Goal: Check status: Check status

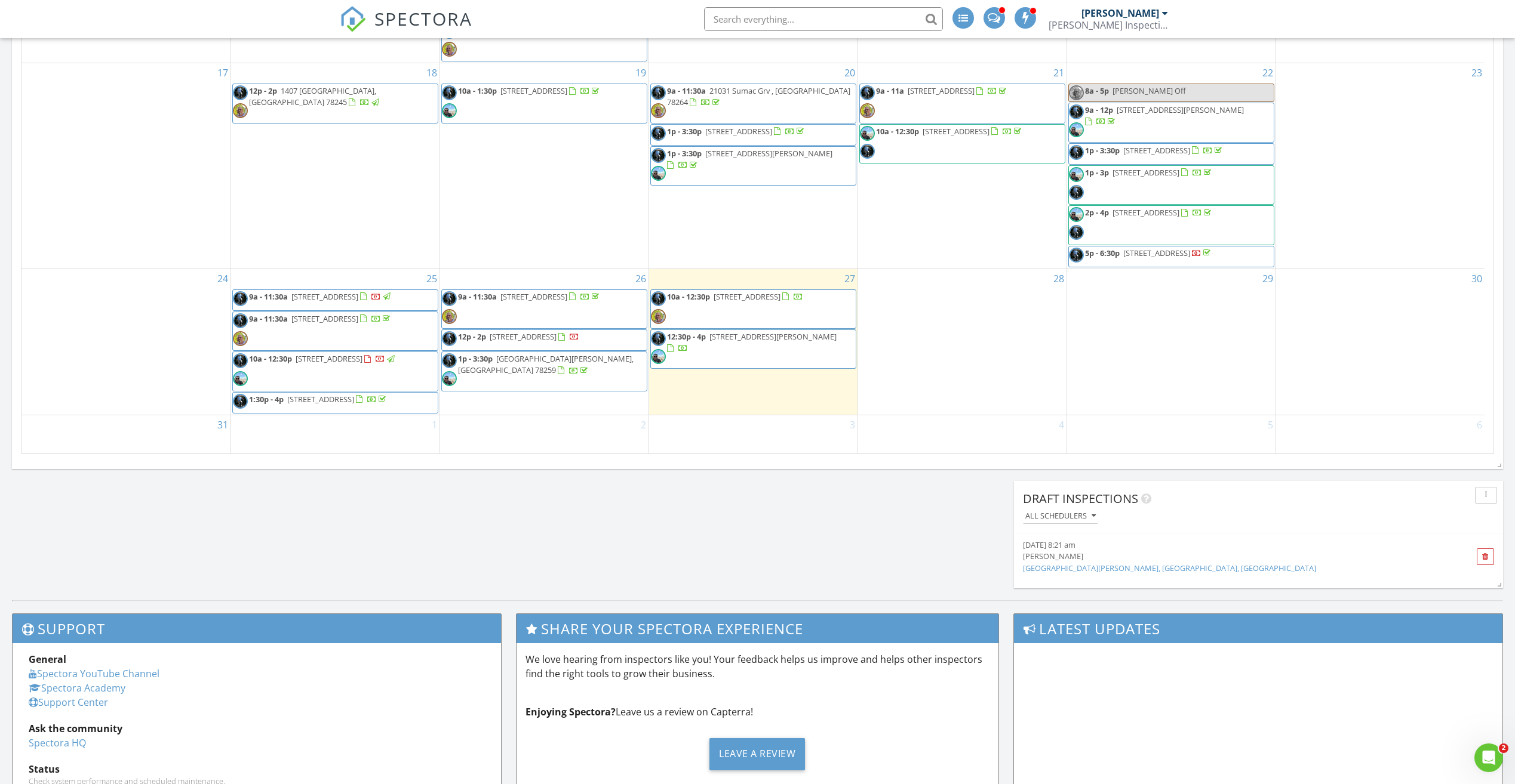
scroll to position [607, 0]
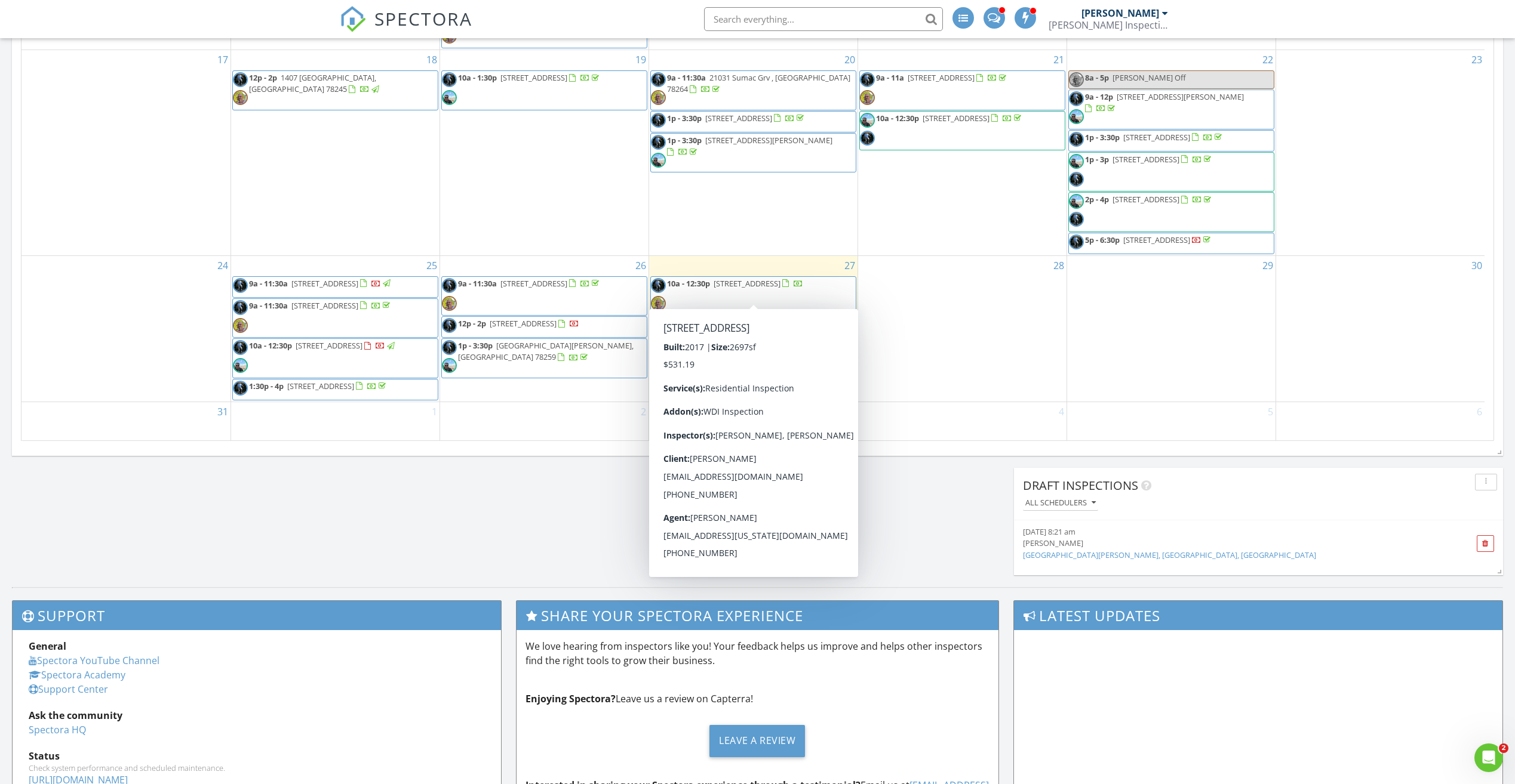
click at [747, 278] on span "11131 Pomona Park, San Antonio 78249" at bounding box center [747, 283] width 67 height 11
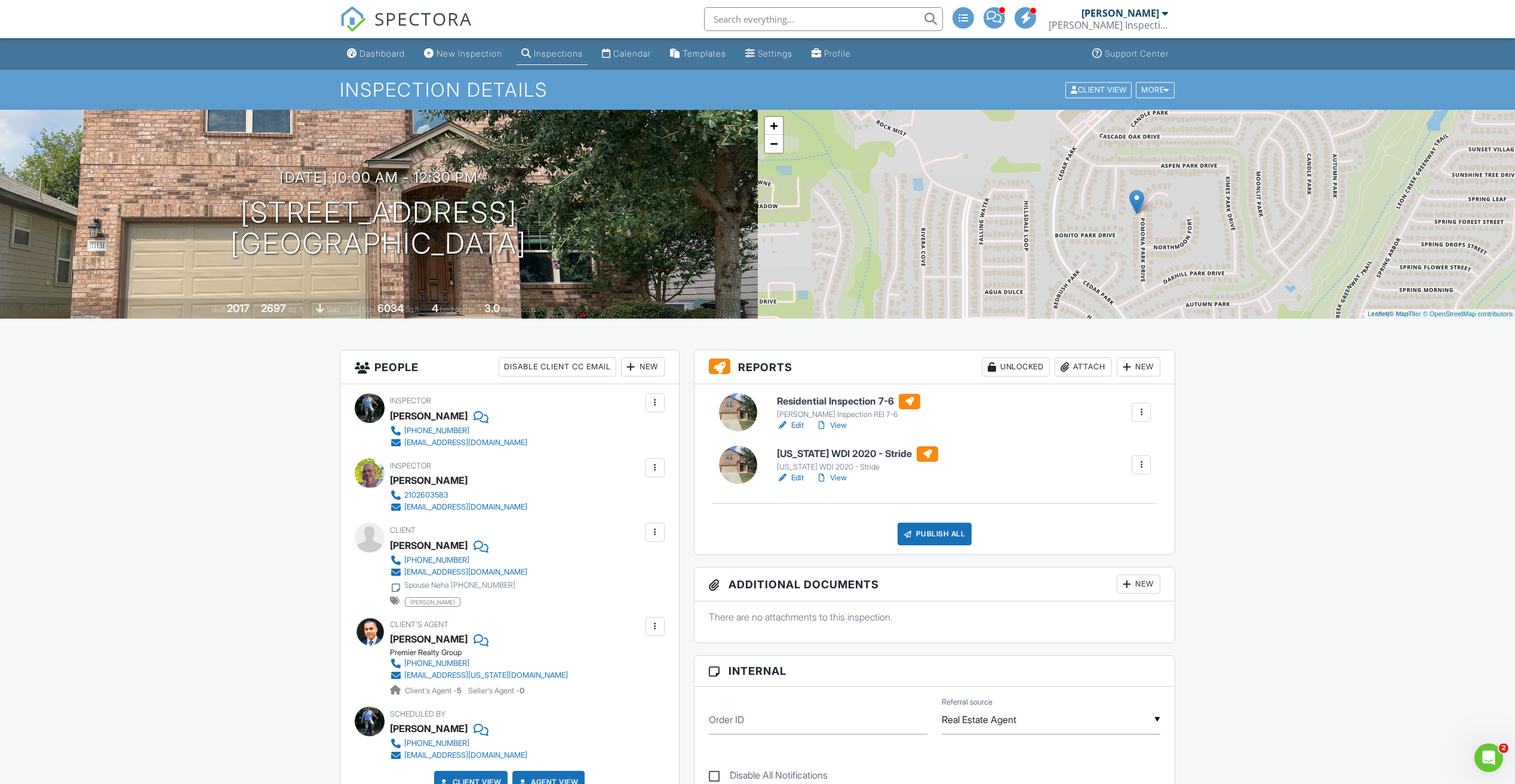
click at [836, 423] on link "View" at bounding box center [831, 425] width 31 height 12
click at [839, 426] on link "View" at bounding box center [831, 425] width 31 height 12
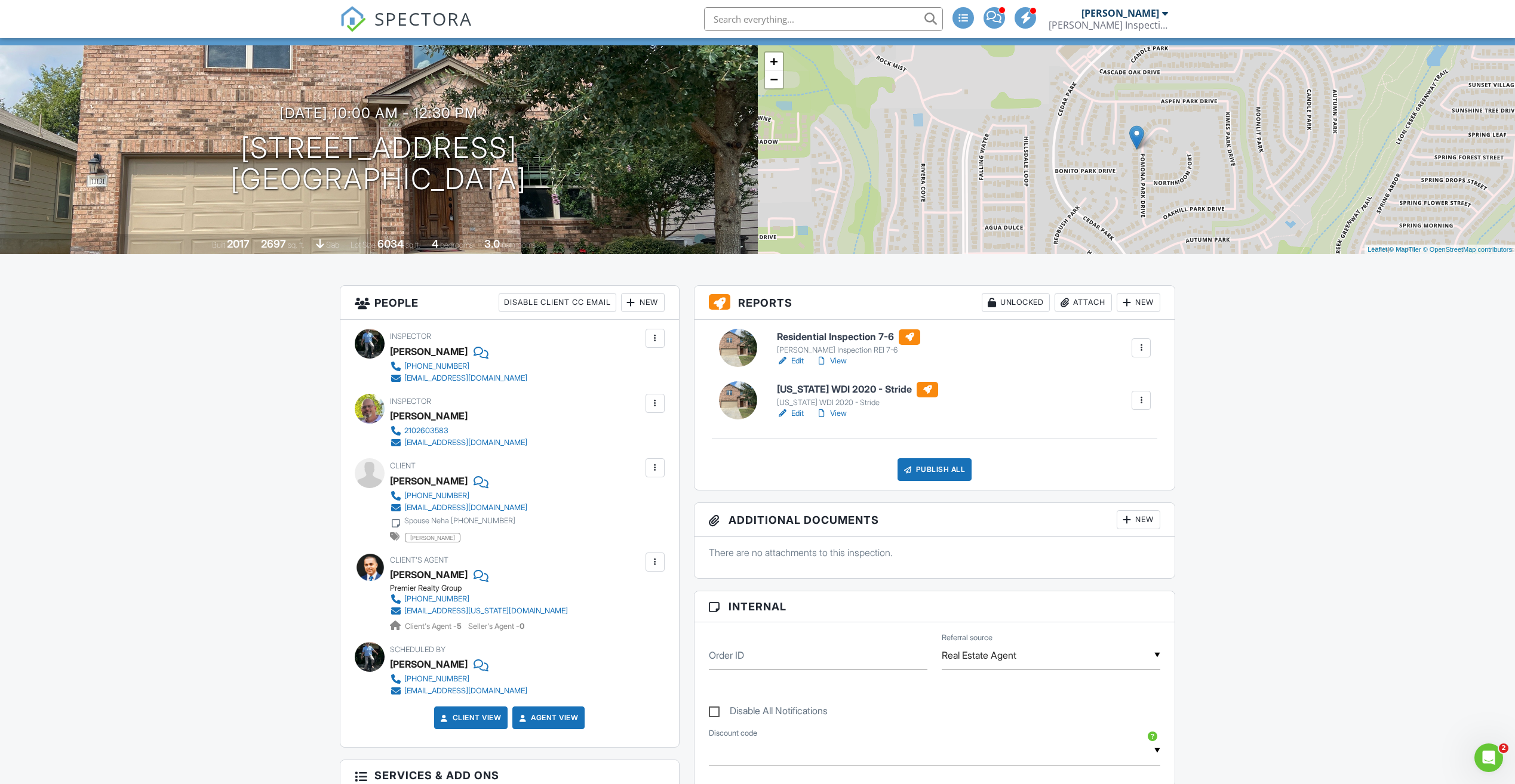
scroll to position [59, 0]
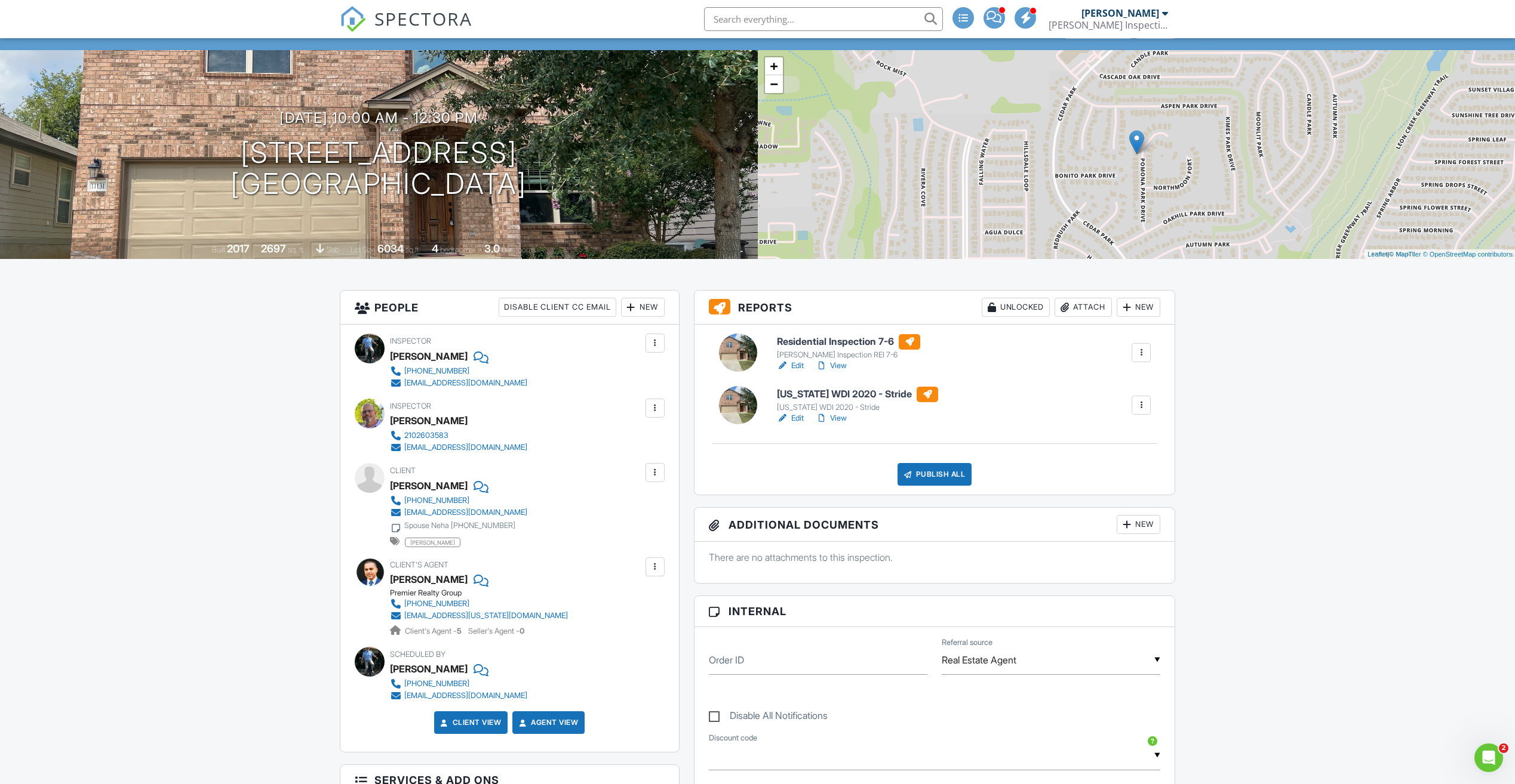
click at [836, 417] on link "View" at bounding box center [831, 418] width 31 height 12
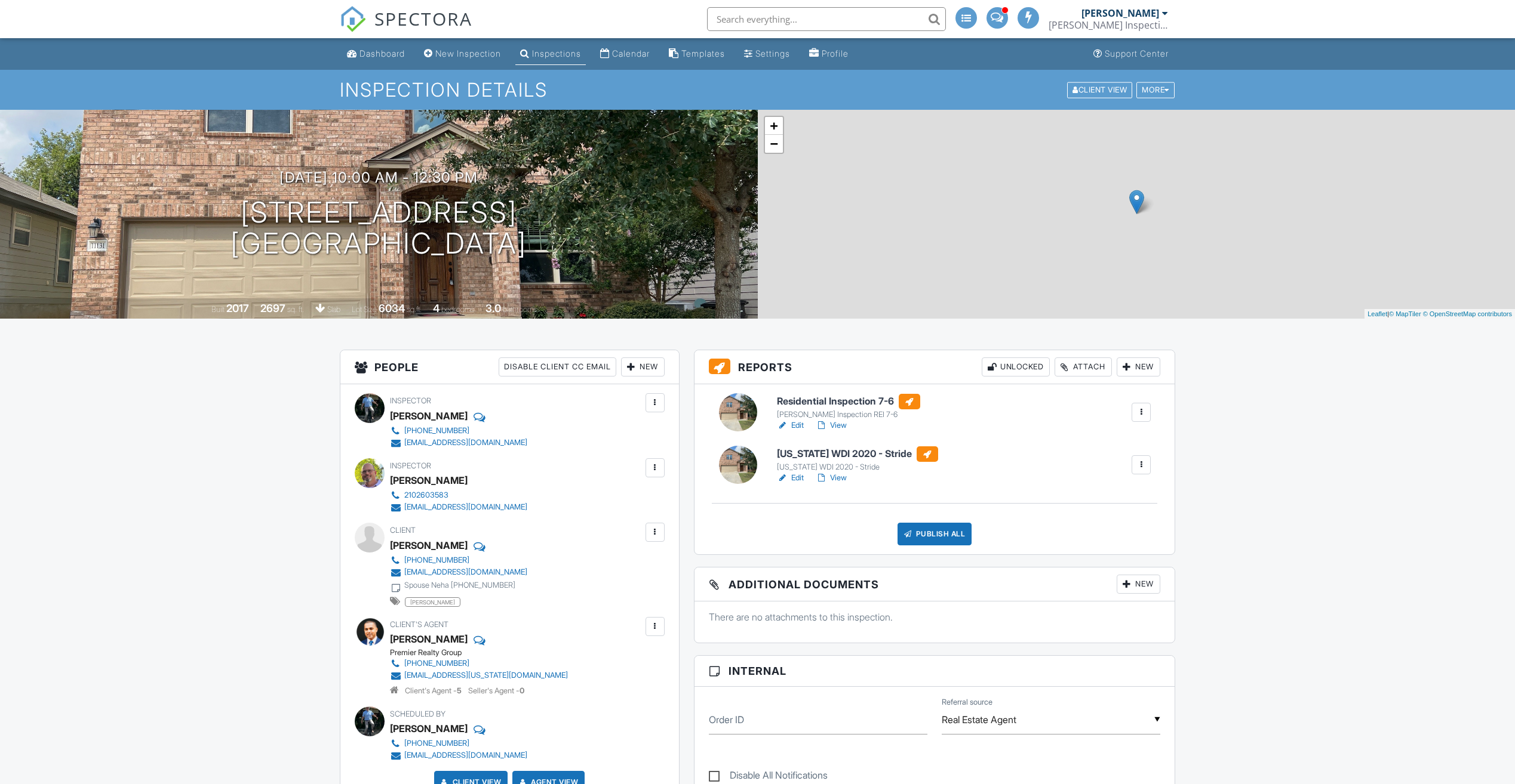
scroll to position [59, 0]
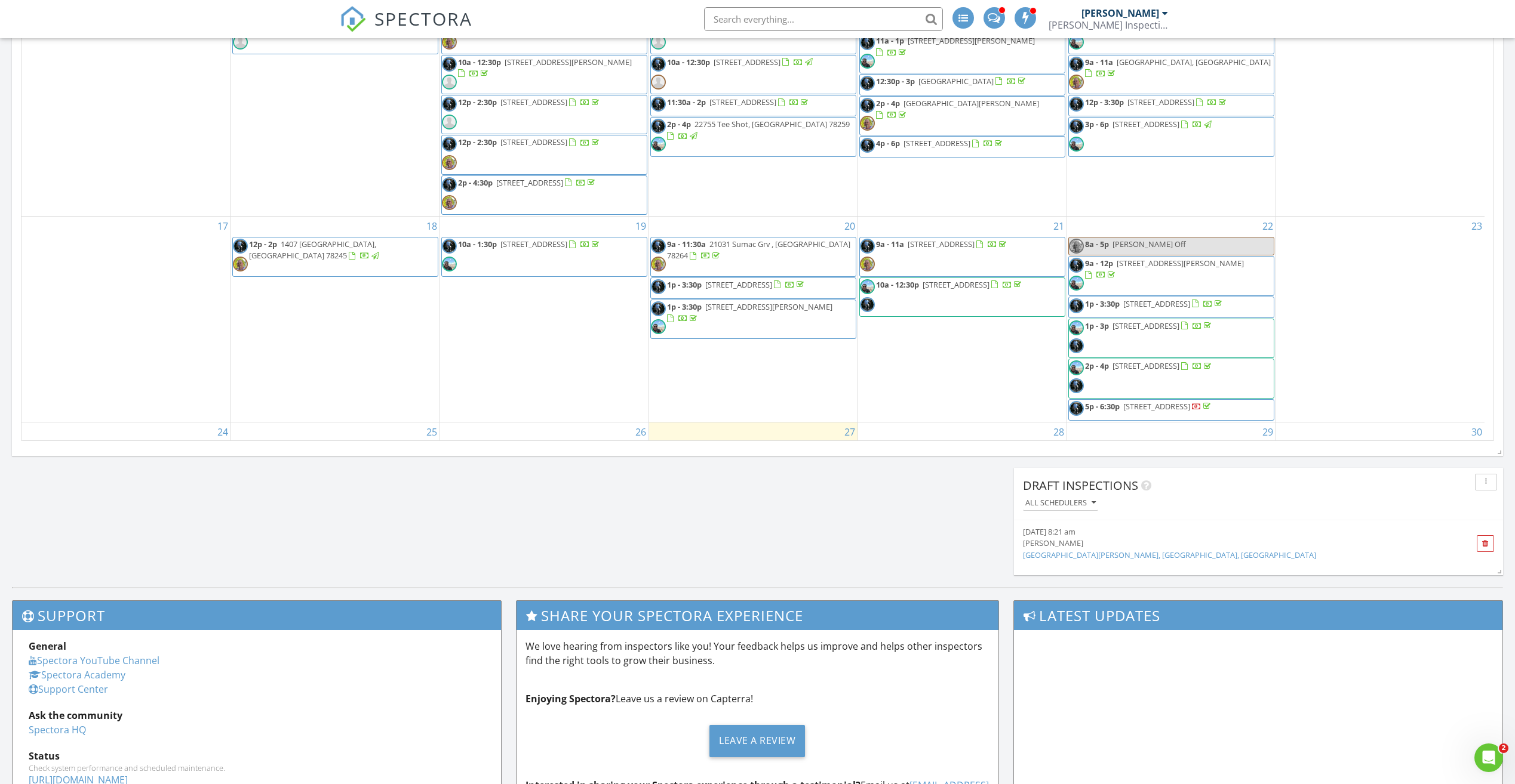
scroll to position [401, 0]
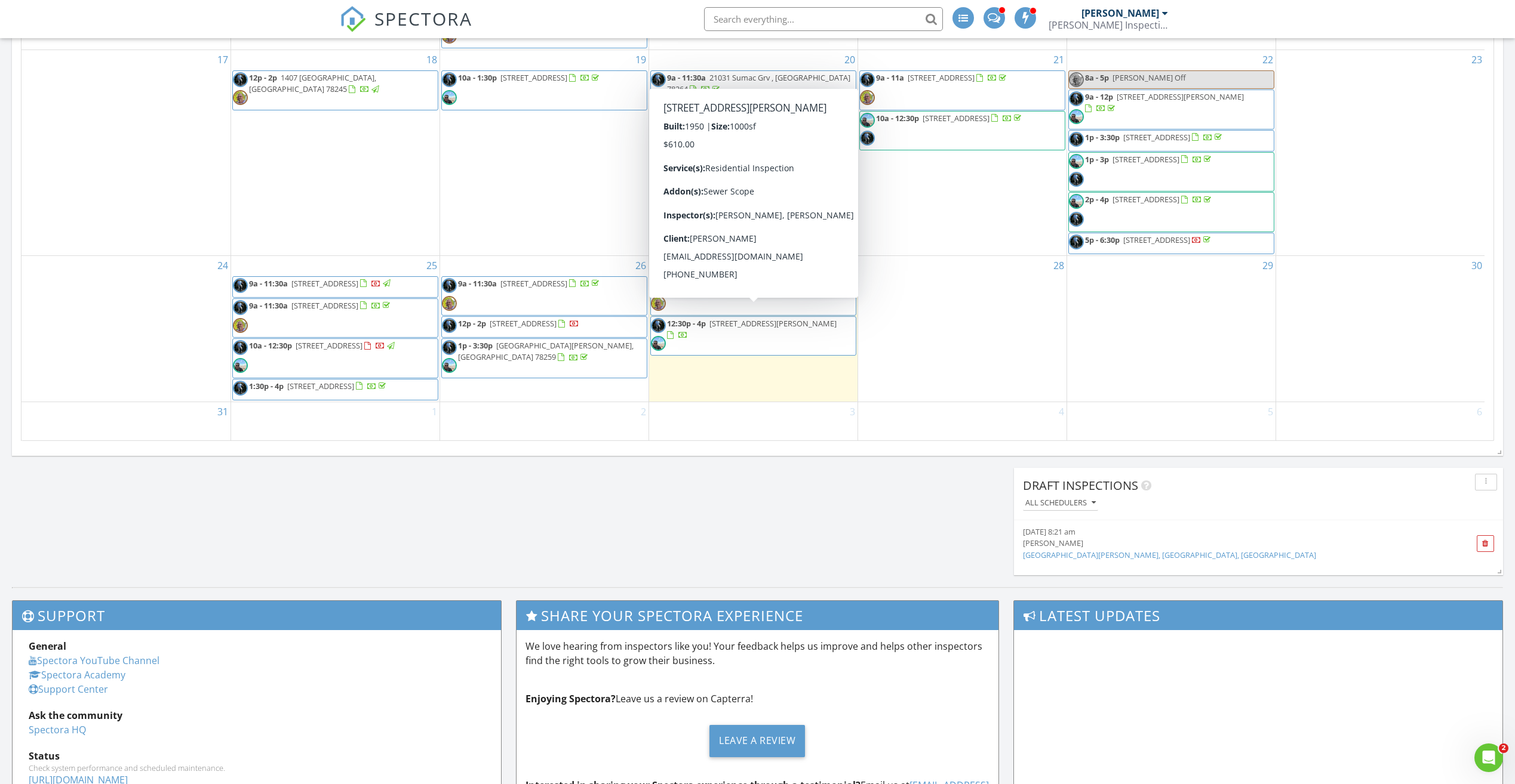
click at [745, 318] on span "1327 Bailey Ave, San Antonio 78210" at bounding box center [773, 323] width 127 height 11
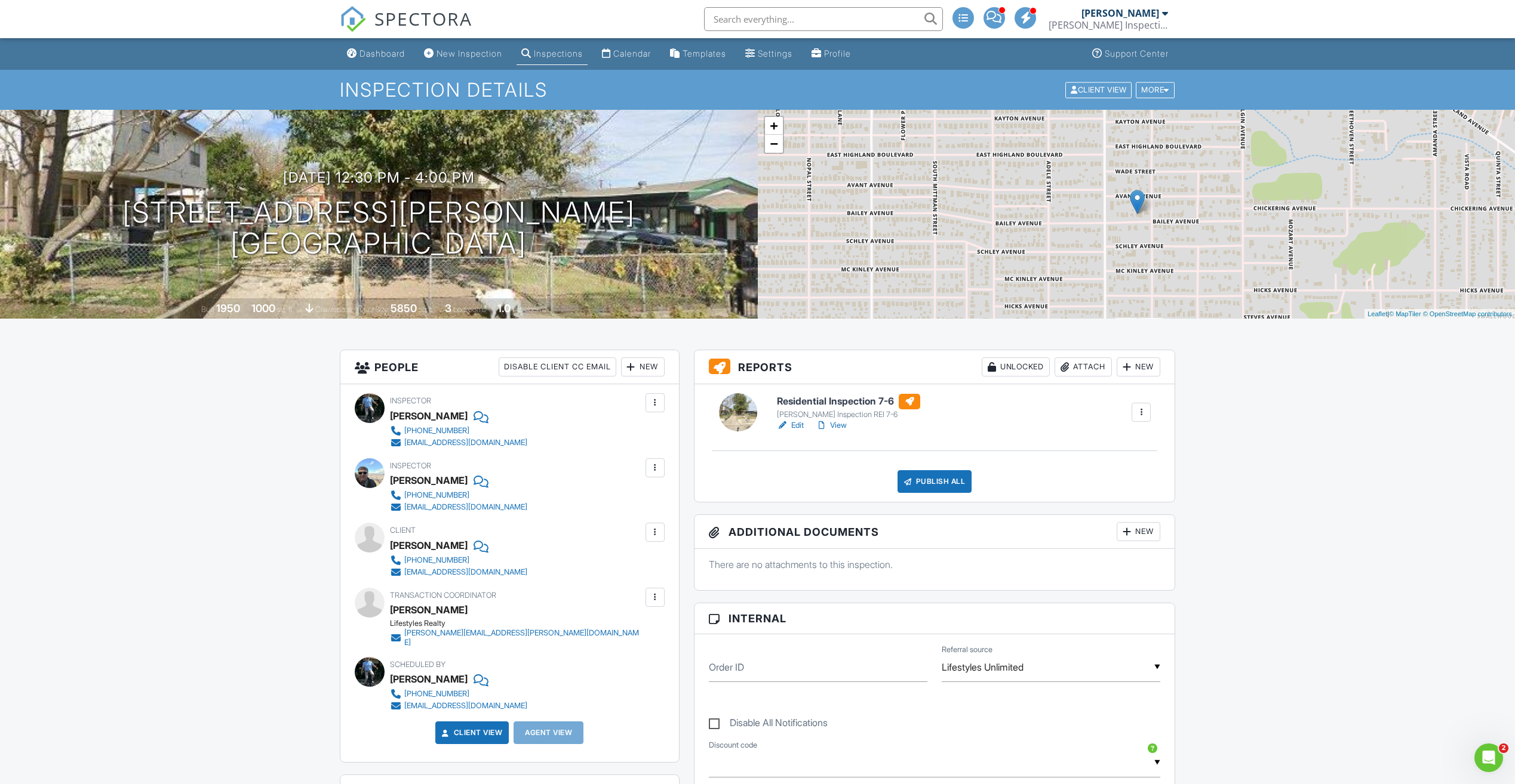
click at [838, 422] on link "View" at bounding box center [831, 425] width 31 height 12
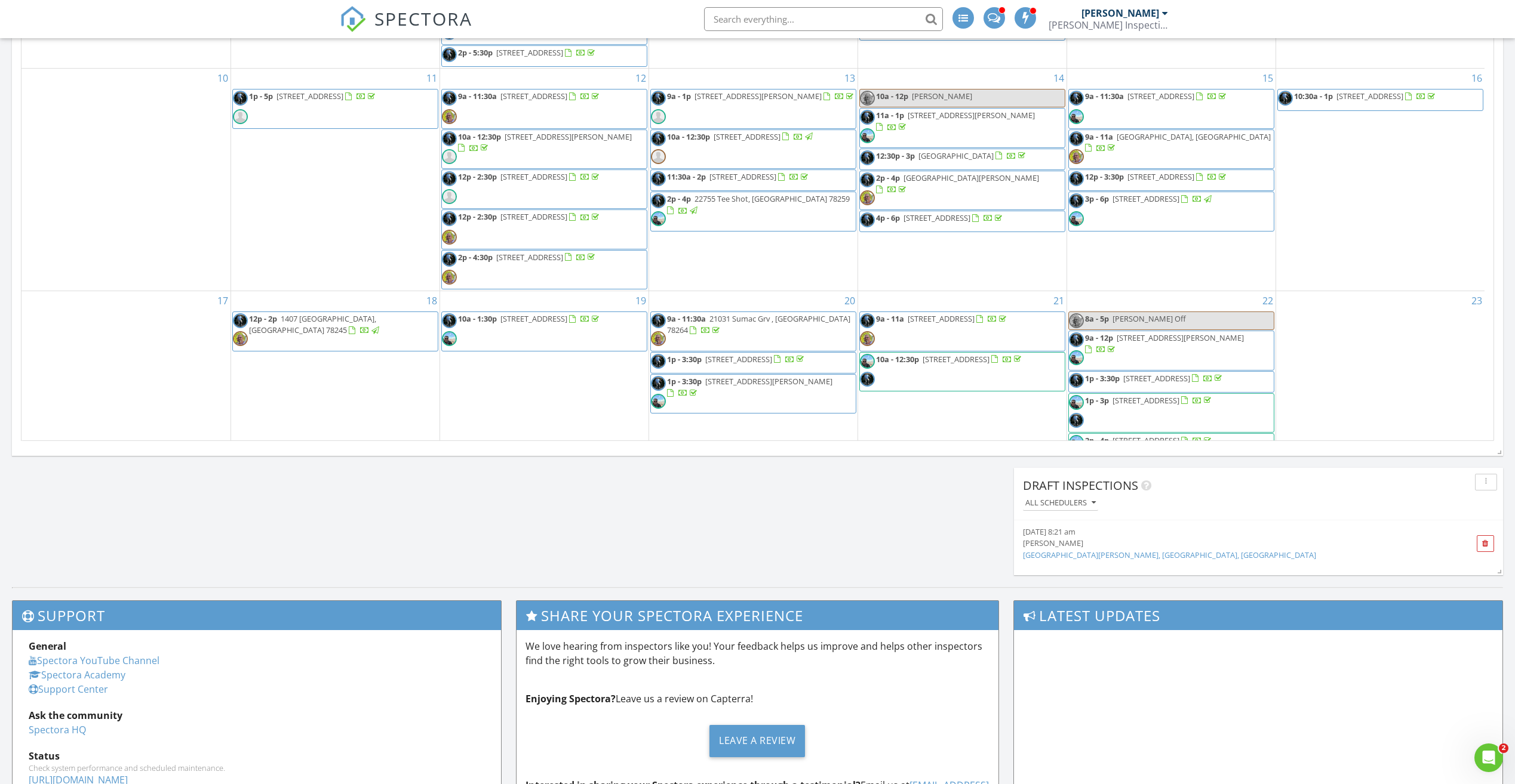
scroll to position [401, 0]
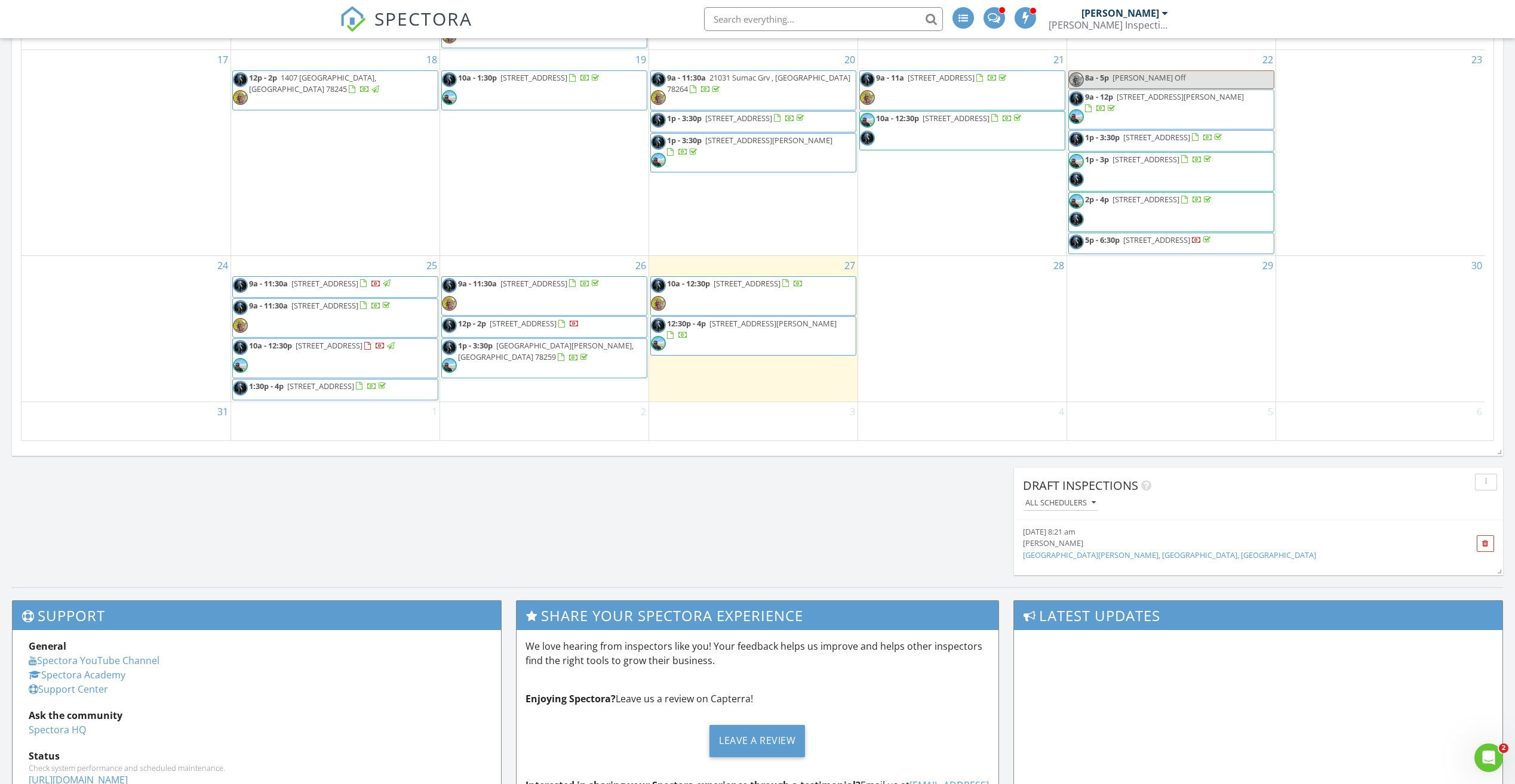
click at [551, 340] on span "23210 Langdon Landing, San Antonio 78259" at bounding box center [545, 351] width 176 height 22
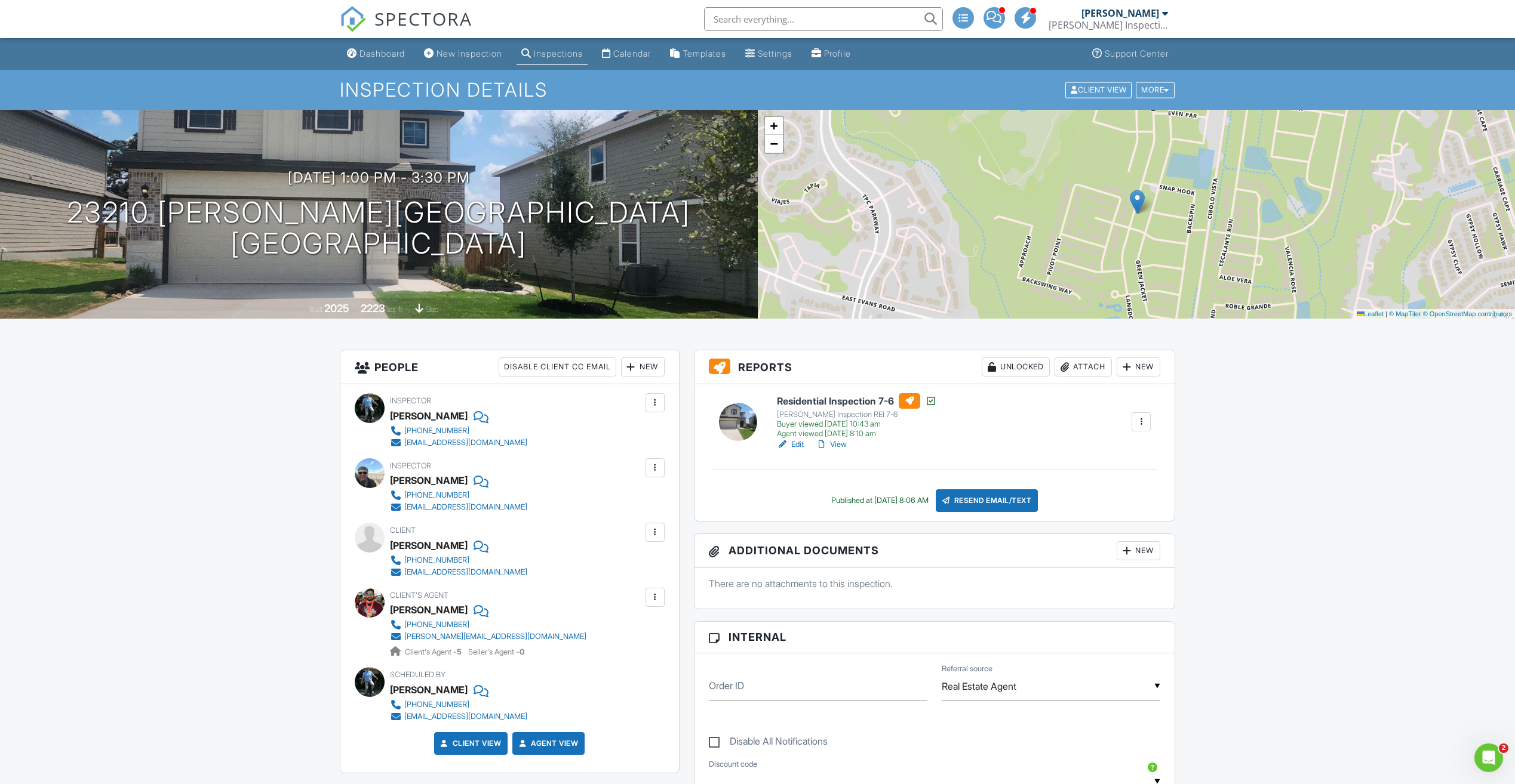
click at [846, 442] on link "View" at bounding box center [831, 445] width 31 height 12
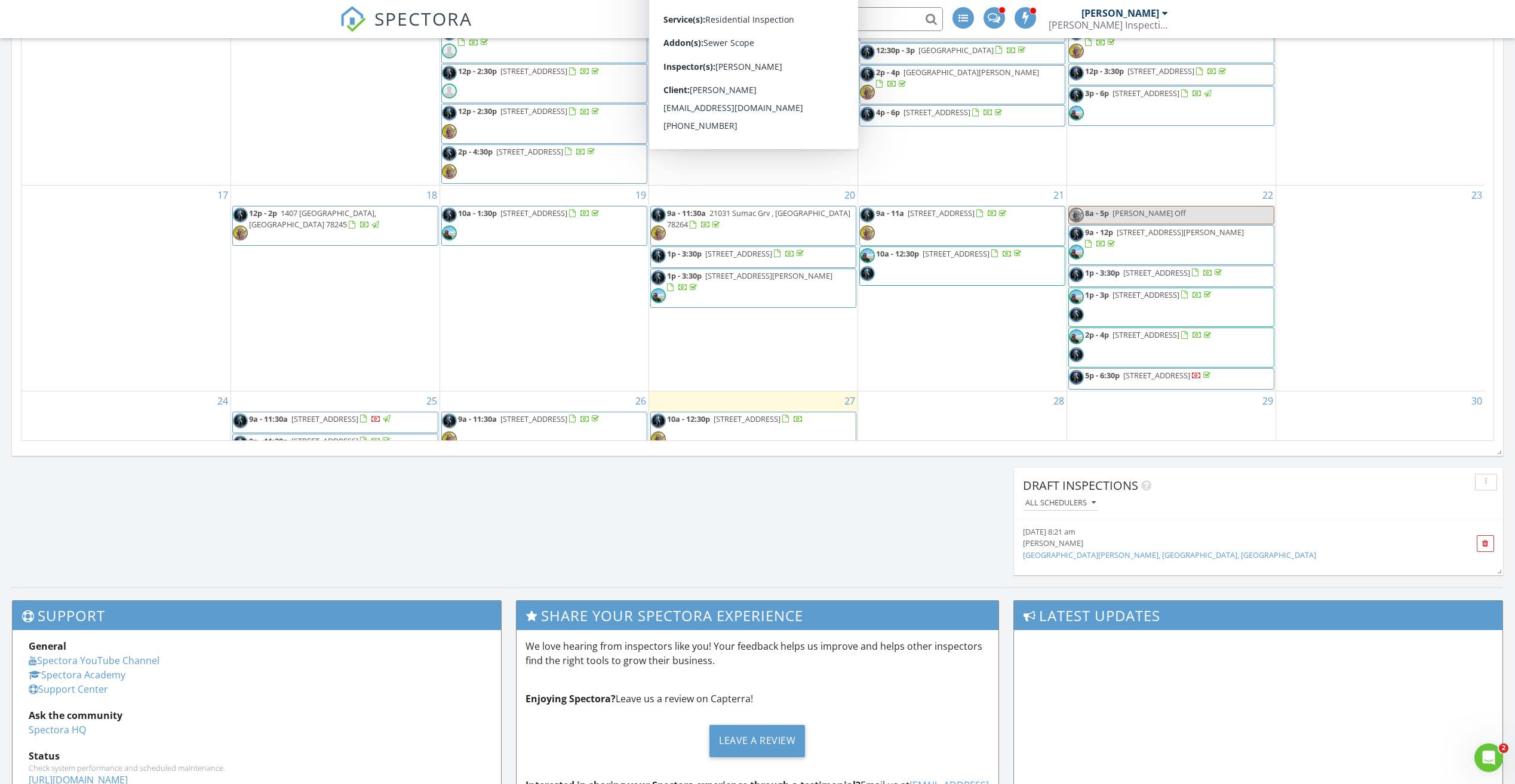
scroll to position [401, 0]
